Goal: Task Accomplishment & Management: Complete application form

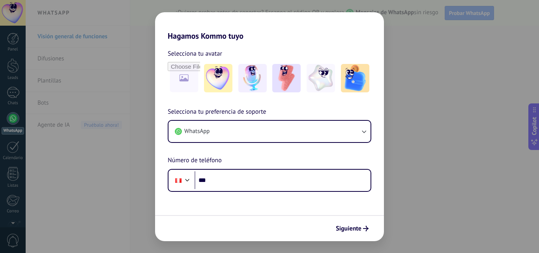
click at [390, 123] on div "Hagamos Kommo tuyo Selecciona tu avatar Selecciona tu preferencia de soporte Wh…" at bounding box center [269, 126] width 539 height 253
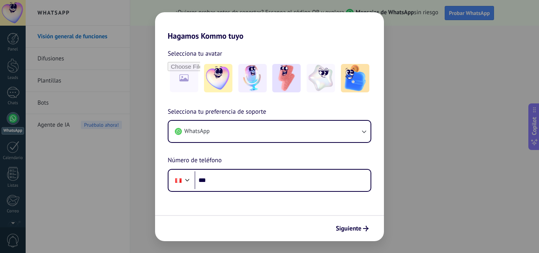
click at [443, 59] on div "Hagamos Kommo tuyo Selecciona tu avatar Selecciona tu preferencia de soporte Wh…" at bounding box center [269, 126] width 539 height 253
click at [352, 227] on span "Siguiente" at bounding box center [349, 229] width 26 height 6
